Goal: Find specific page/section: Find specific page/section

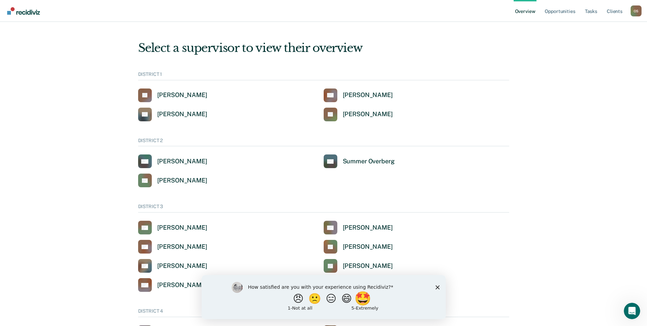
click at [369, 297] on button "🤩" at bounding box center [363, 298] width 18 height 14
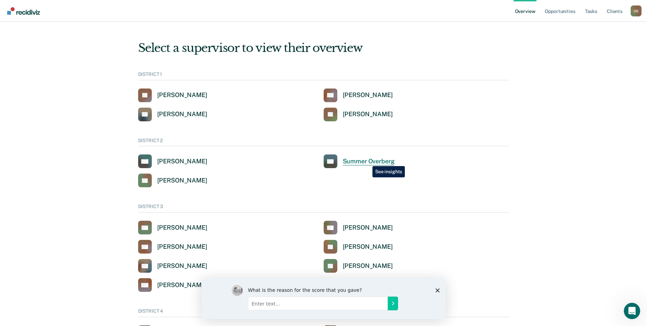
click at [368, 161] on div "Summer Overberg" at bounding box center [369, 161] width 52 height 8
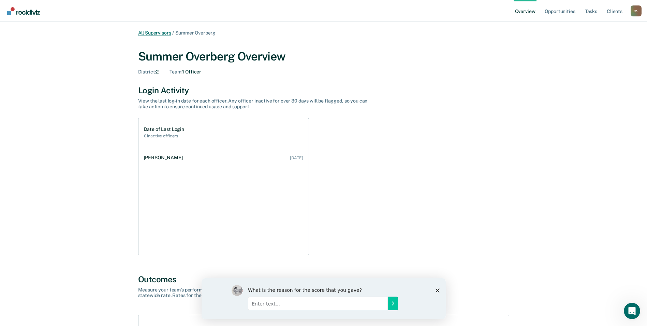
click at [160, 31] on link "All Supervisors" at bounding box center [154, 33] width 33 height 6
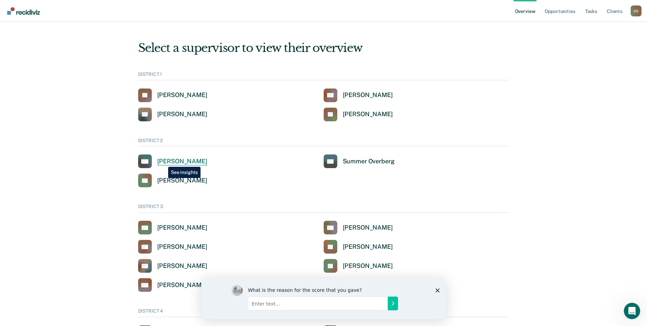
click at [163, 161] on div "[PERSON_NAME]" at bounding box center [182, 161] width 50 height 8
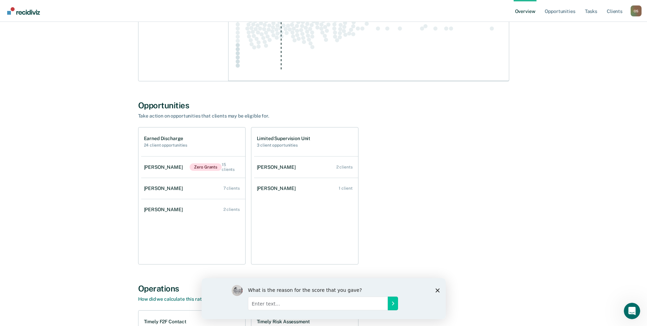
scroll to position [375, 0]
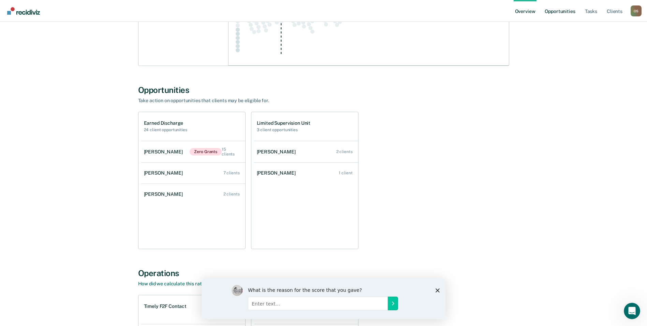
click at [562, 7] on link "Opportunities" at bounding box center [560, 11] width 33 height 22
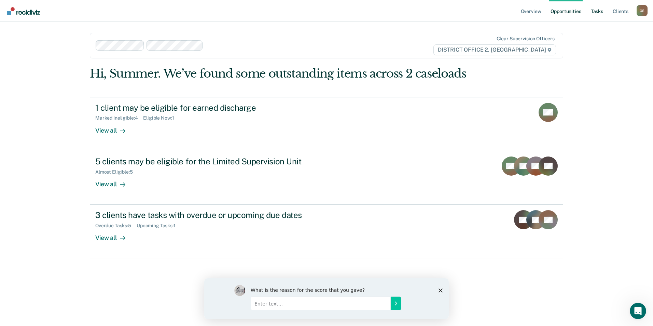
click at [599, 13] on link "Tasks" at bounding box center [596, 11] width 15 height 22
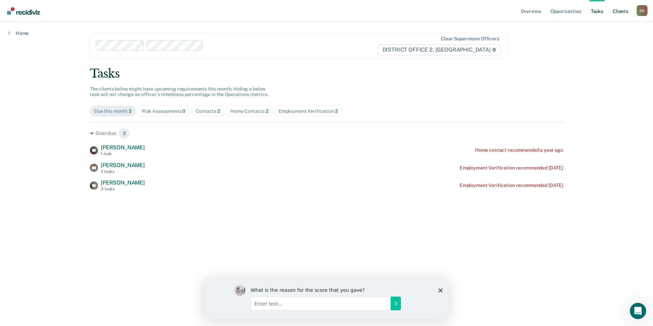
click at [619, 11] on link "Client s" at bounding box center [620, 11] width 18 height 22
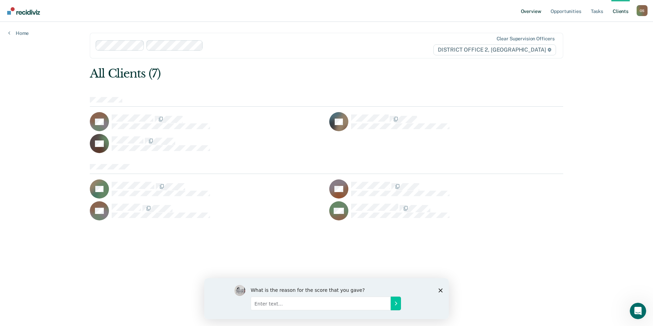
click at [532, 12] on link "Overview" at bounding box center [530, 11] width 23 height 22
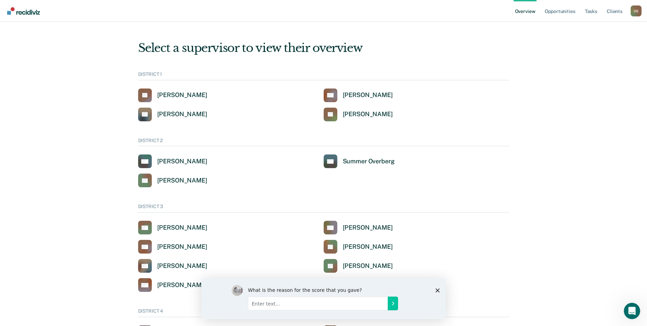
click at [636, 13] on div "O S" at bounding box center [636, 10] width 11 height 11
click at [606, 45] on link "Go to Operations" at bounding box center [609, 44] width 55 height 6
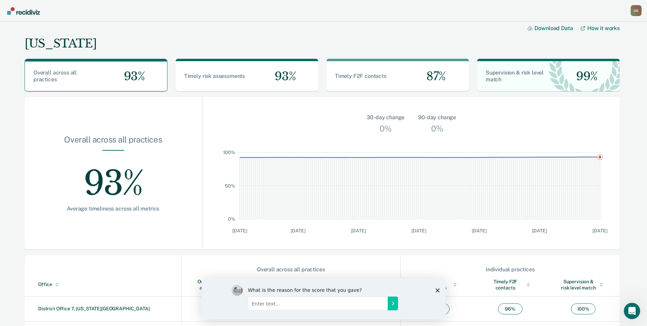
click at [437, 289] on icon "Close survey" at bounding box center [437, 290] width 4 height 4
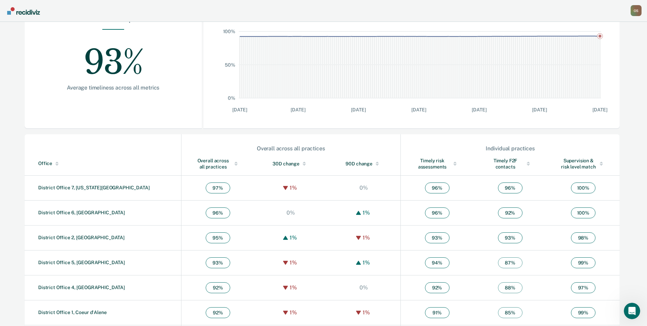
scroll to position [137, 0]
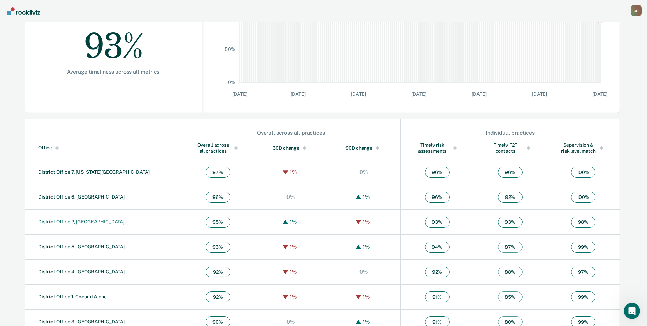
click at [71, 222] on link "District Office 2, [GEOGRAPHIC_DATA]" at bounding box center [81, 221] width 86 height 5
